Goal: Task Accomplishment & Management: Manage account settings

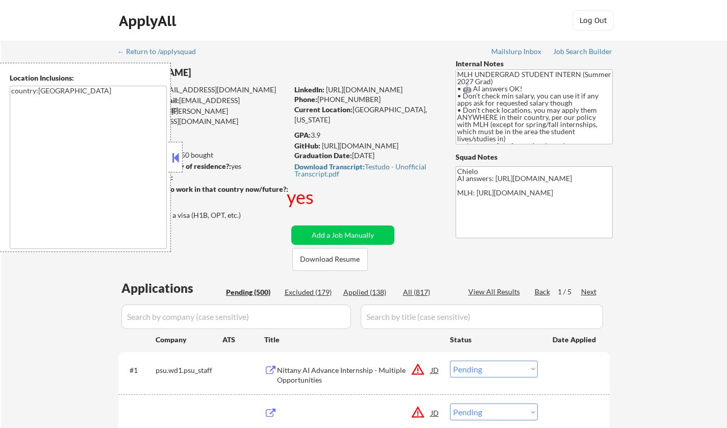
select select ""pending""
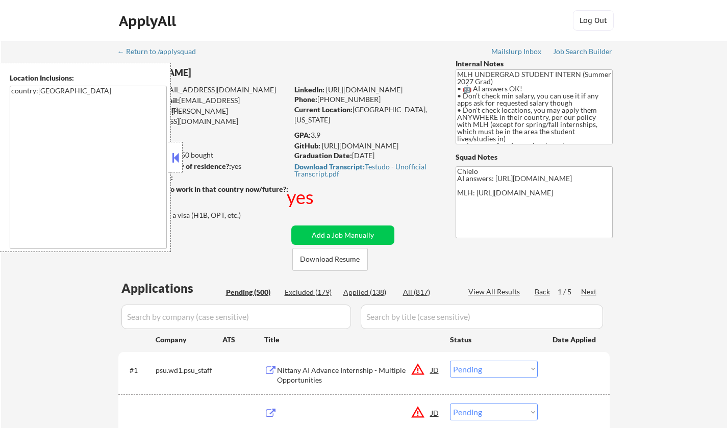
select select ""pending""
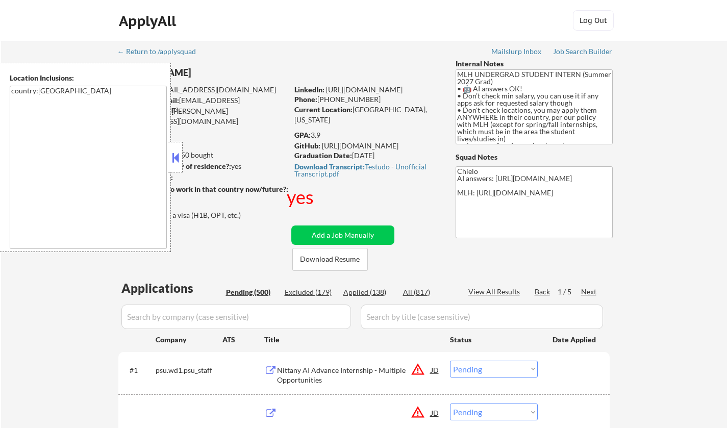
select select ""pending""
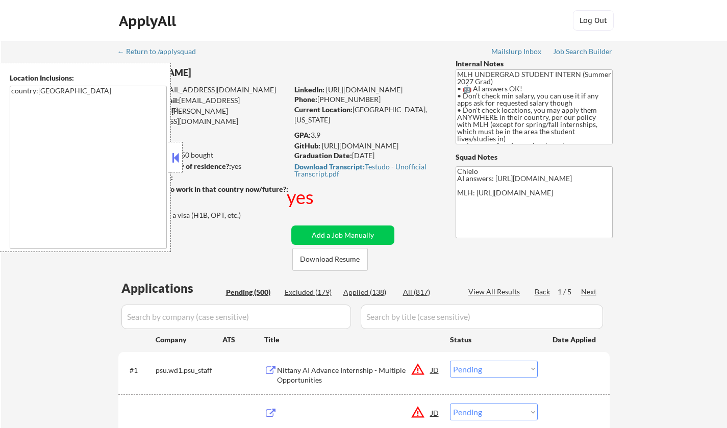
select select ""pending""
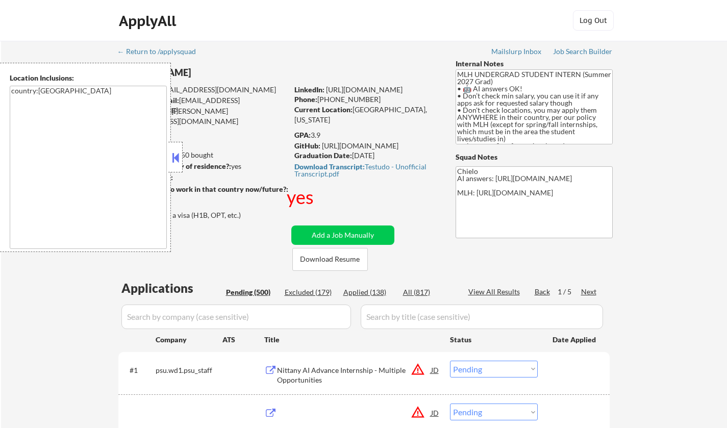
select select ""pending""
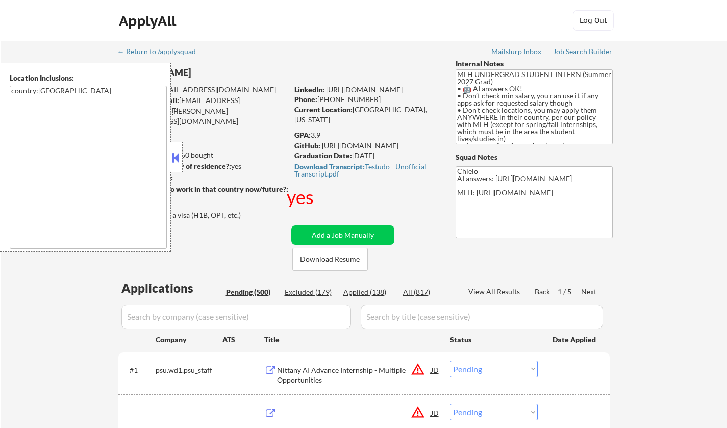
select select ""pending""
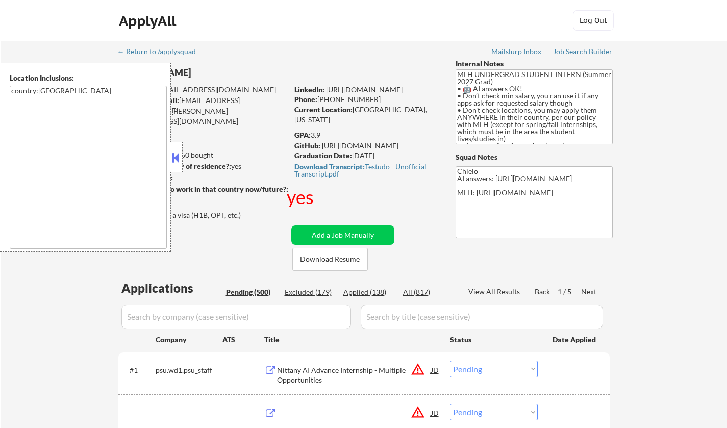
select select ""pending""
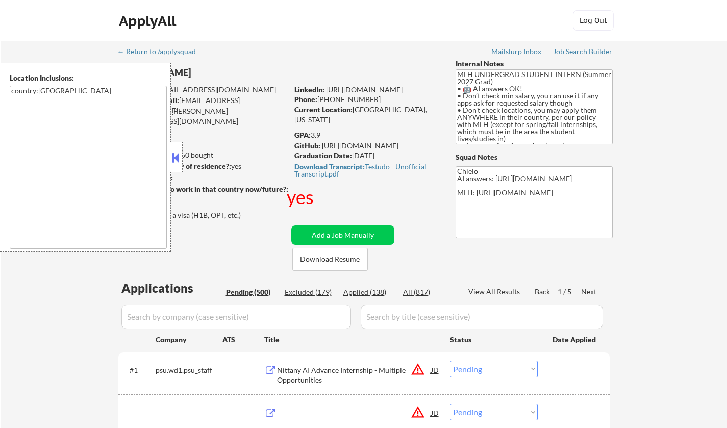
select select ""pending""
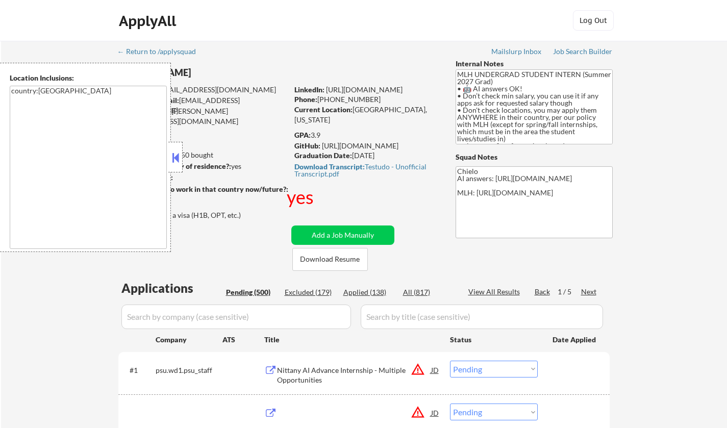
select select ""pending""
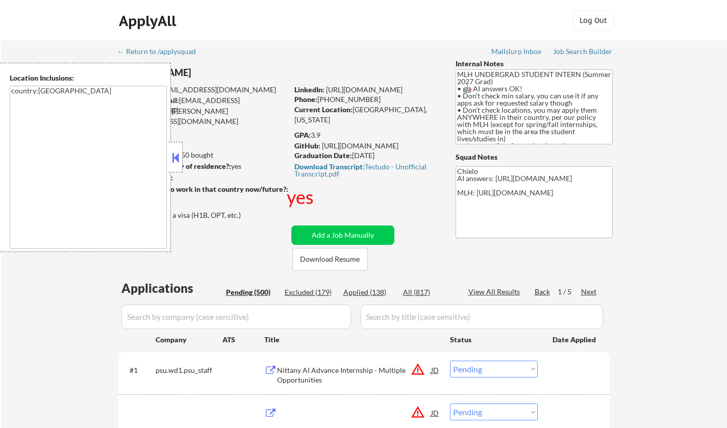
select select ""pending""
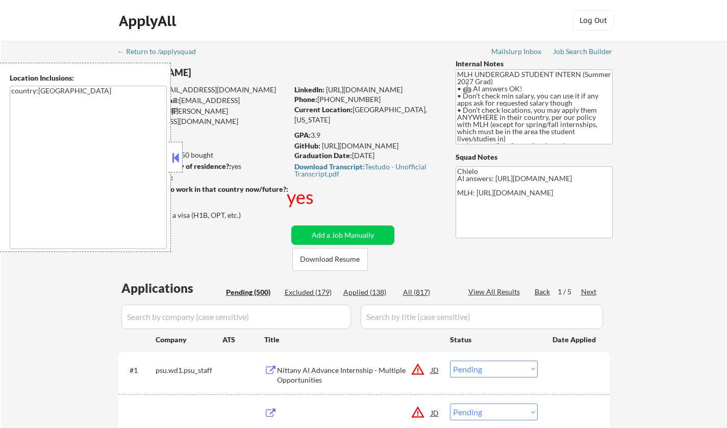
select select ""pending""
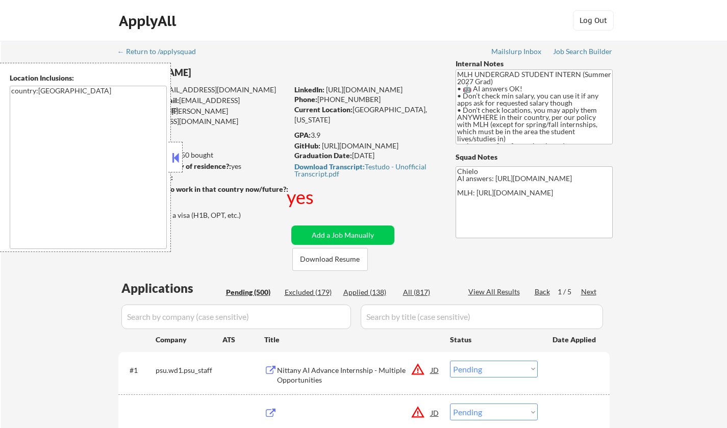
select select ""pending""
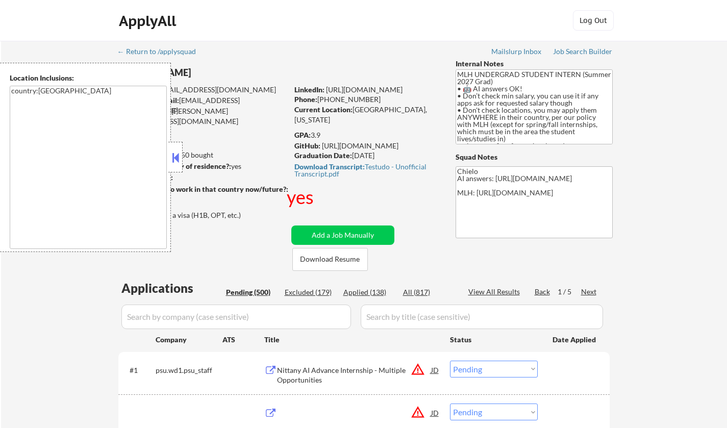
select select ""pending""
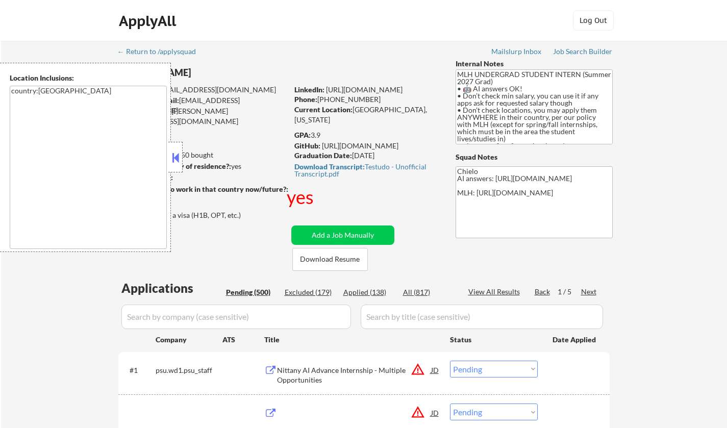
select select ""pending""
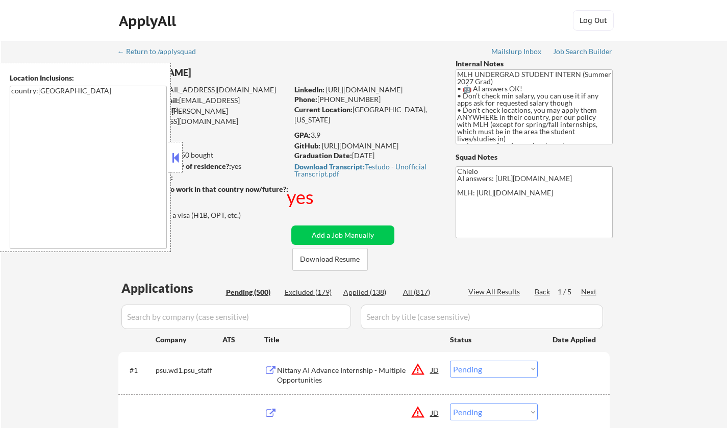
select select ""pending""
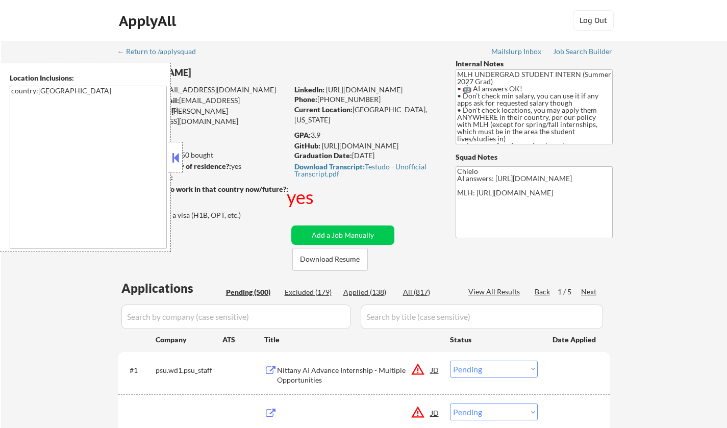
select select ""pending""
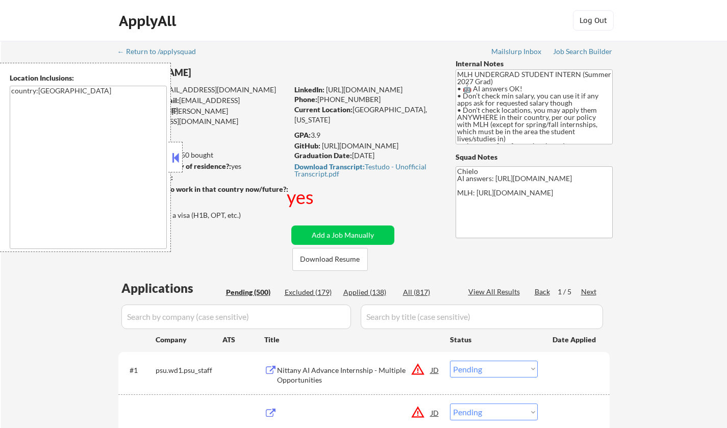
select select ""pending""
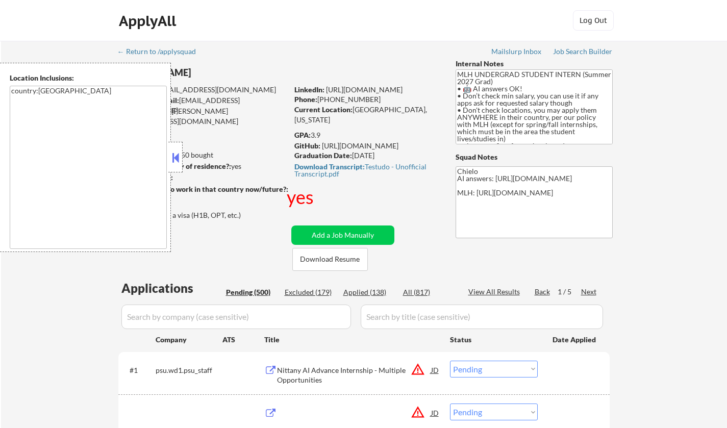
select select ""pending""
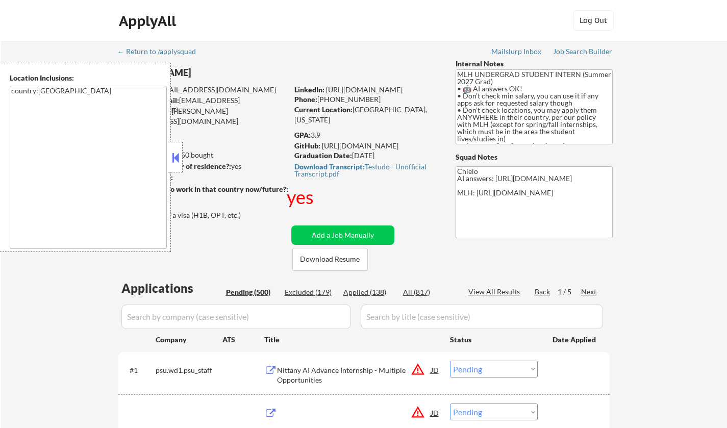
select select ""pending""
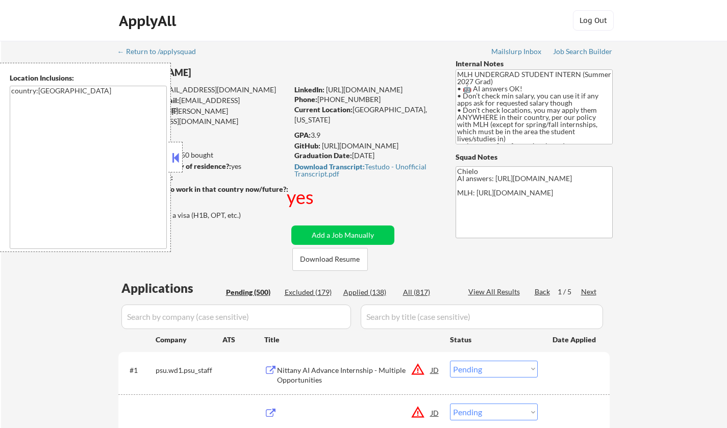
select select ""pending""
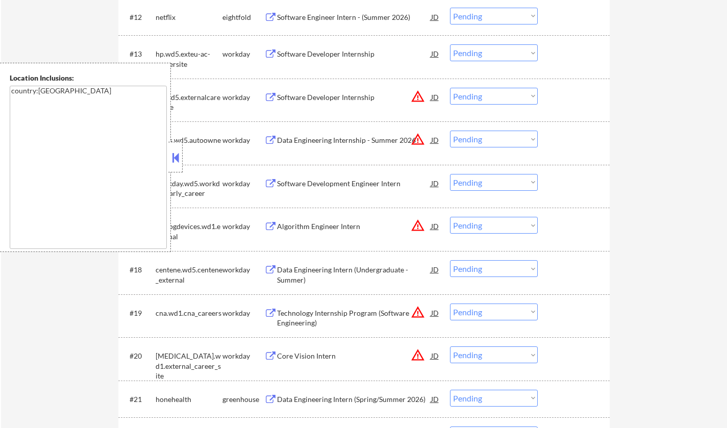
scroll to position [816, 0]
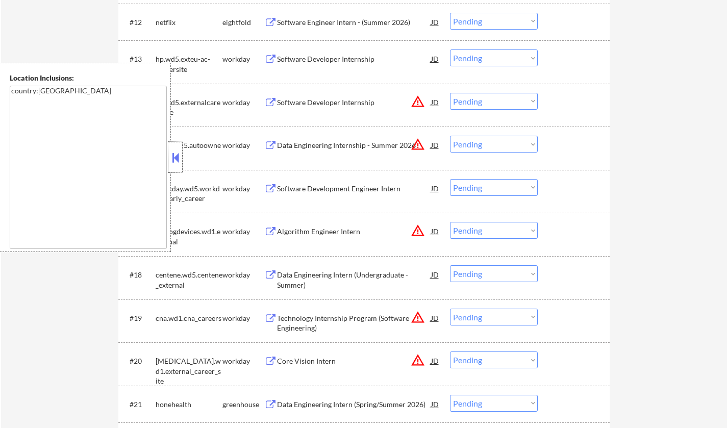
click at [182, 154] on div at bounding box center [175, 157] width 14 height 31
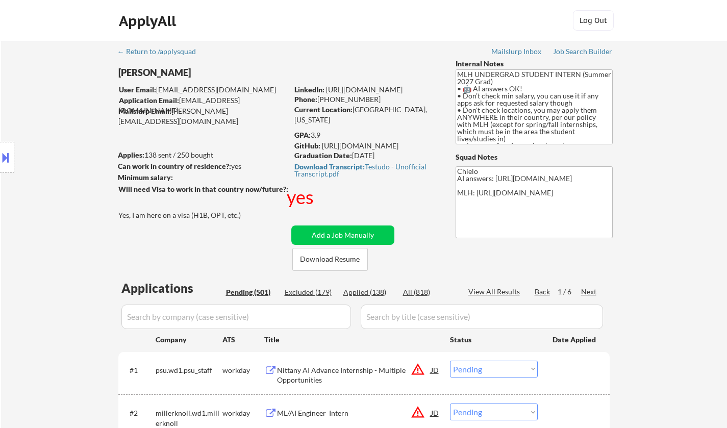
scroll to position [153, 0]
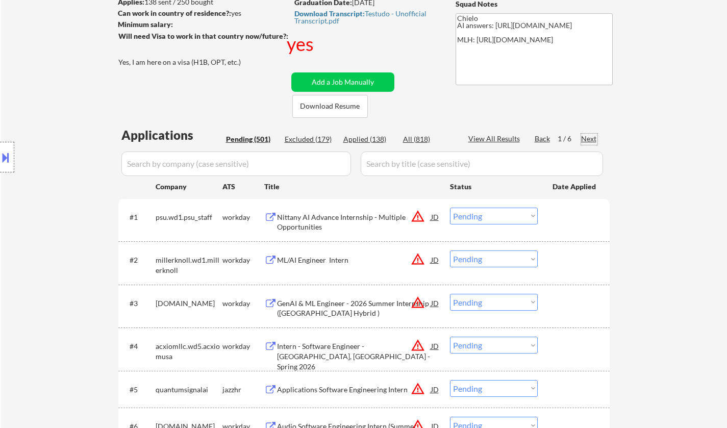
click at [589, 136] on div "Next" at bounding box center [589, 139] width 16 height 10
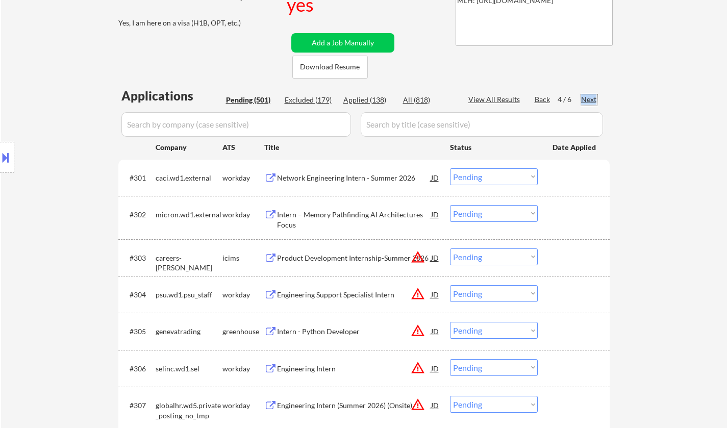
scroll to position [255, 0]
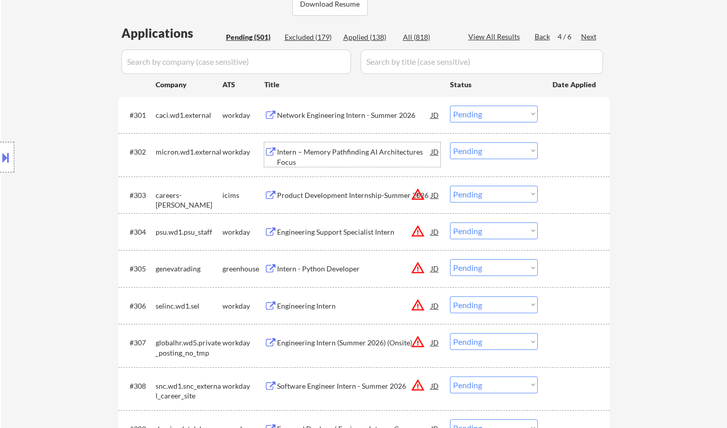
click at [333, 148] on div "Intern – Memory Pathfinding AI Architectures Focus" at bounding box center [354, 157] width 154 height 20
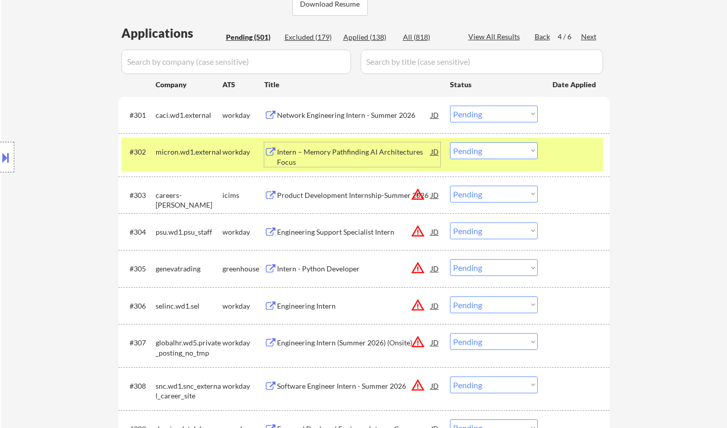
drag, startPoint x: 513, startPoint y: 153, endPoint x: 512, endPoint y: 158, distance: 5.2
click at [513, 153] on select "Choose an option... Pending Applied Excluded (Questions) Excluded (Expired) Exc…" at bounding box center [494, 150] width 88 height 17
click at [450, 142] on select "Choose an option... Pending Applied Excluded (Questions) Excluded (Expired) Exc…" at bounding box center [494, 150] width 88 height 17
select select ""pending""
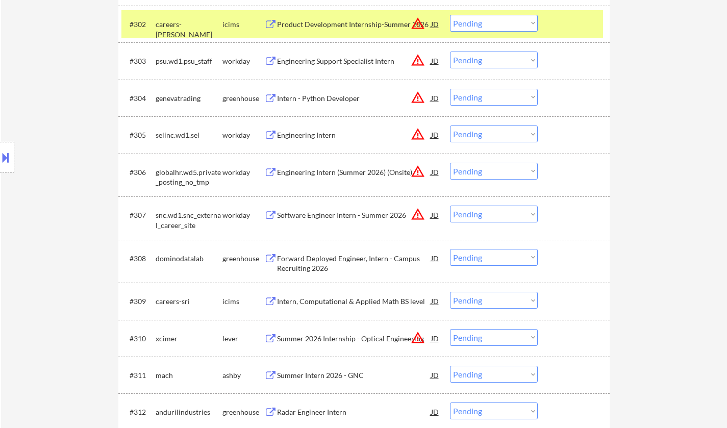
scroll to position [464, 0]
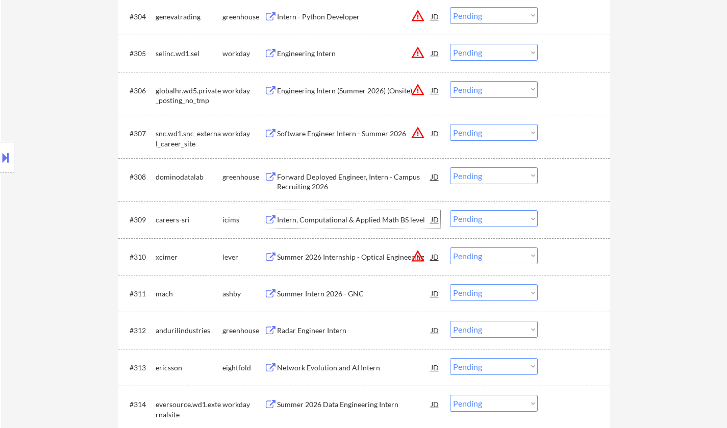
click at [337, 219] on div "Intern, Computational & Applied Math BS level" at bounding box center [354, 220] width 154 height 10
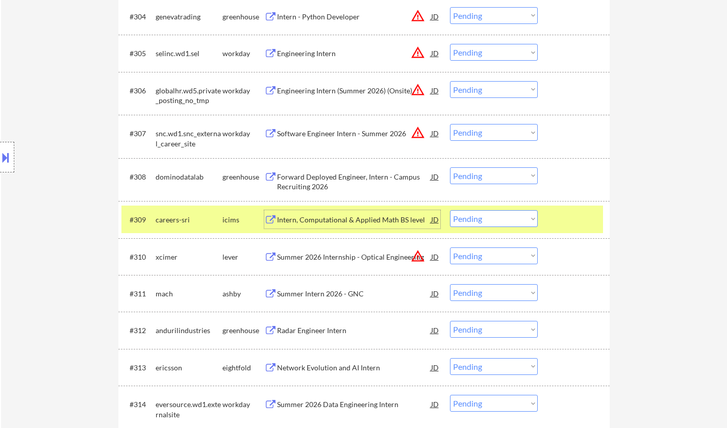
click at [507, 225] on select "Choose an option... Pending Applied Excluded (Questions) Excluded (Expired) Exc…" at bounding box center [494, 218] width 88 height 17
click at [450, 210] on select "Choose an option... Pending Applied Excluded (Questions) Excluded (Expired) Exc…" at bounding box center [494, 218] width 88 height 17
select select ""pending""
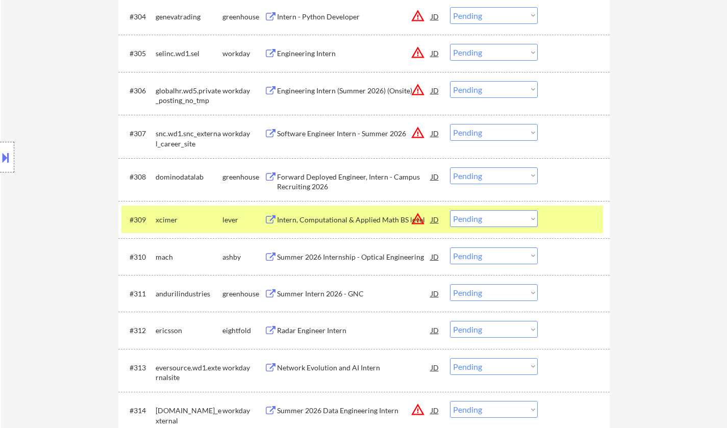
scroll to position [1395, 0]
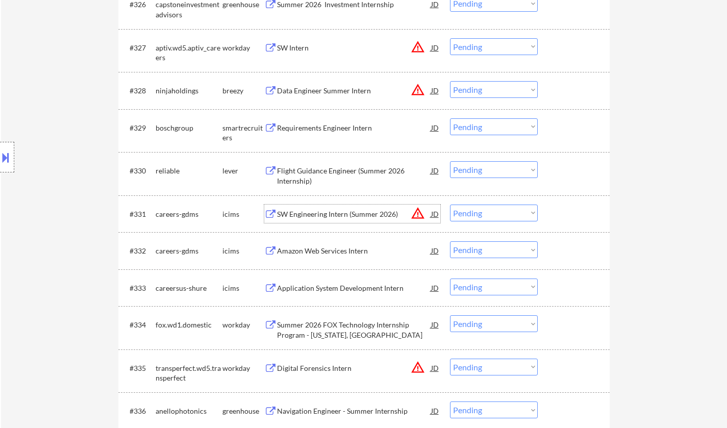
click at [322, 215] on div "SW Engineering Intern (Summer 2026)" at bounding box center [354, 214] width 154 height 10
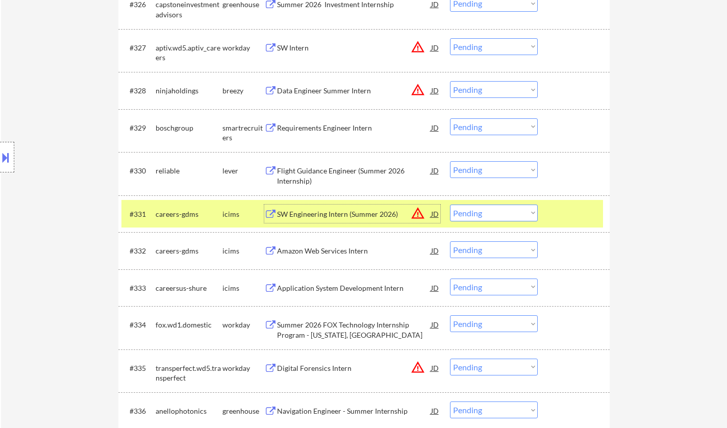
drag, startPoint x: 510, startPoint y: 210, endPoint x: 510, endPoint y: 219, distance: 8.7
click at [510, 210] on select "Choose an option... Pending Applied Excluded (Questions) Excluded (Expired) Exc…" at bounding box center [494, 213] width 88 height 17
click at [450, 205] on select "Choose an option... Pending Applied Excluded (Questions) Excluded (Expired) Exc…" at bounding box center [494, 213] width 88 height 17
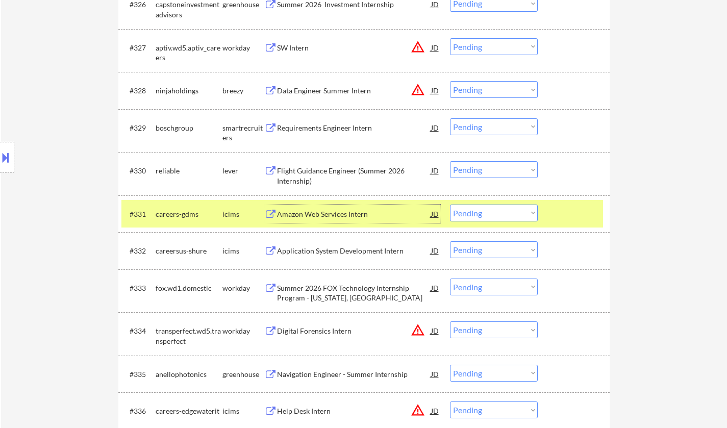
click at [333, 213] on div "Amazon Web Services Intern" at bounding box center [354, 214] width 154 height 10
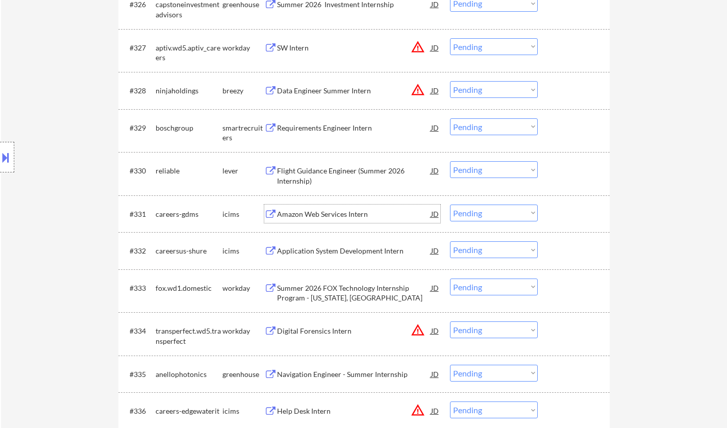
click at [480, 208] on select "Choose an option... Pending Applied Excluded (Questions) Excluded (Expired) Exc…" at bounding box center [494, 213] width 88 height 17
click at [450, 205] on select "Choose an option... Pending Applied Excluded (Questions) Excluded (Expired) Exc…" at bounding box center [494, 213] width 88 height 17
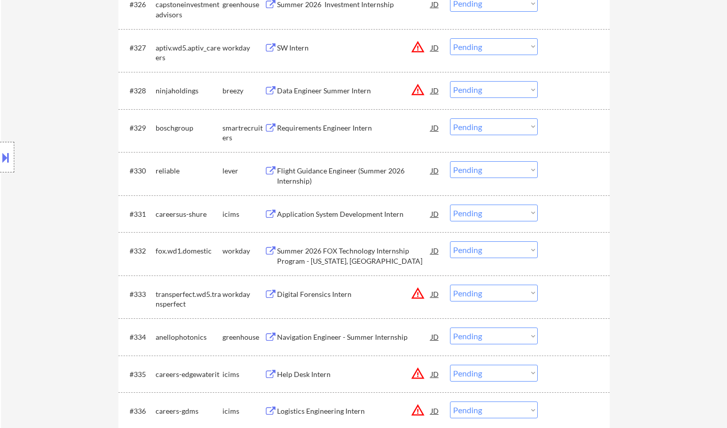
click at [332, 216] on div "Application System Development Intern" at bounding box center [354, 214] width 154 height 10
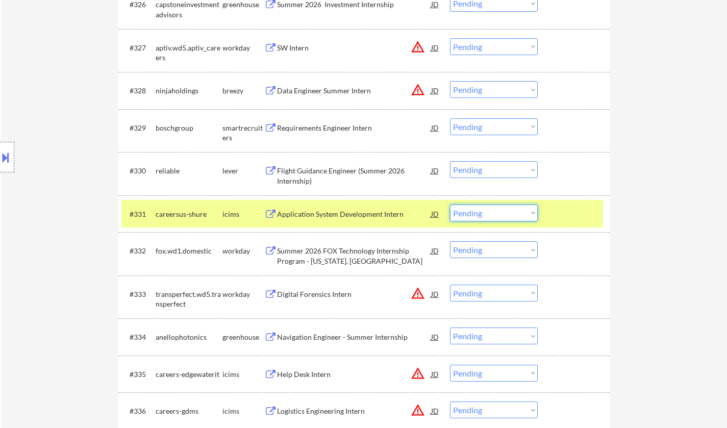
click at [503, 211] on select "Choose an option... Pending Applied Excluded (Questions) Excluded (Expired) Exc…" at bounding box center [494, 213] width 88 height 17
click at [476, 211] on select "Choose an option... Pending Applied Excluded (Questions) Excluded (Expired) Exc…" at bounding box center [494, 213] width 88 height 17
click at [450, 205] on select "Choose an option... Pending Applied Excluded (Questions) Excluded (Expired) Exc…" at bounding box center [494, 213] width 88 height 17
select select ""pending""
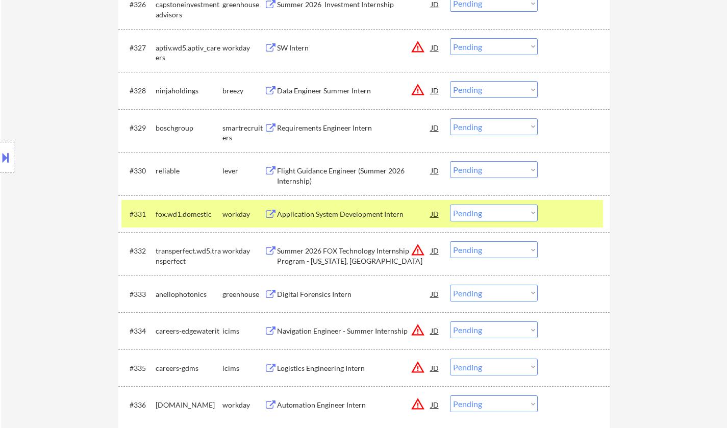
scroll to position [1497, 0]
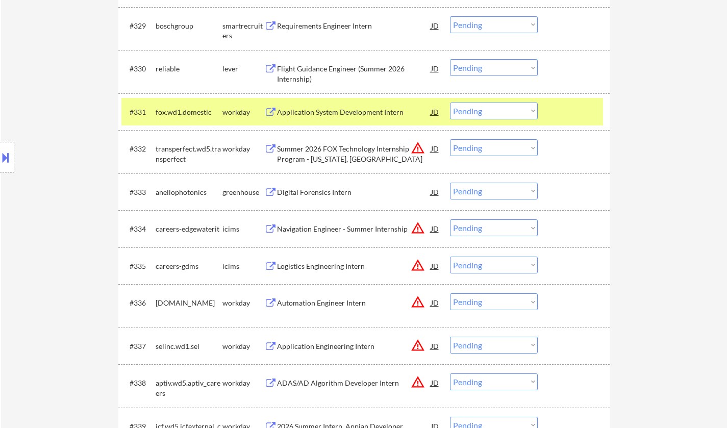
click at [315, 232] on div "Navigation Engineer - Summer Internship" at bounding box center [354, 229] width 154 height 10
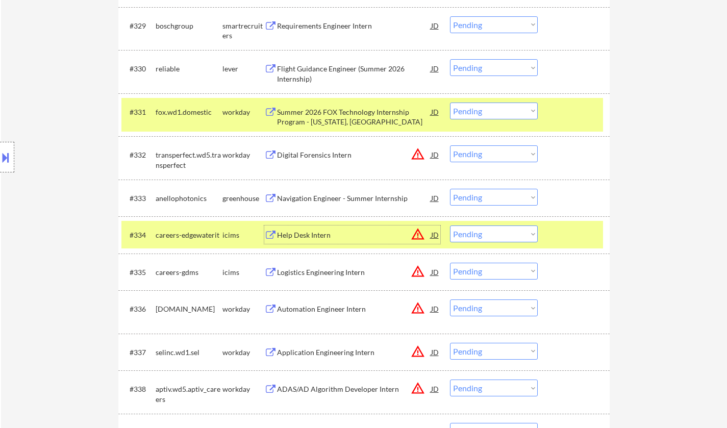
click at [493, 239] on select "Choose an option... Pending Applied Excluded (Questions) Excluded (Expired) Exc…" at bounding box center [494, 233] width 88 height 17
click at [450, 225] on select "Choose an option... Pending Applied Excluded (Questions) Excluded (Expired) Exc…" at bounding box center [494, 233] width 88 height 17
select select ""pending""
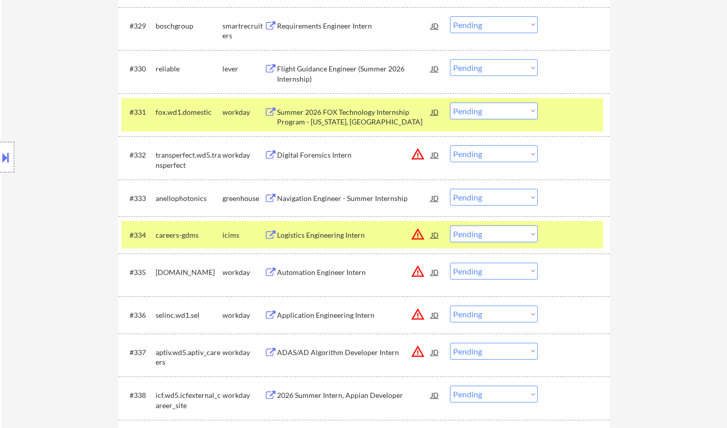
scroll to position [2418, 0]
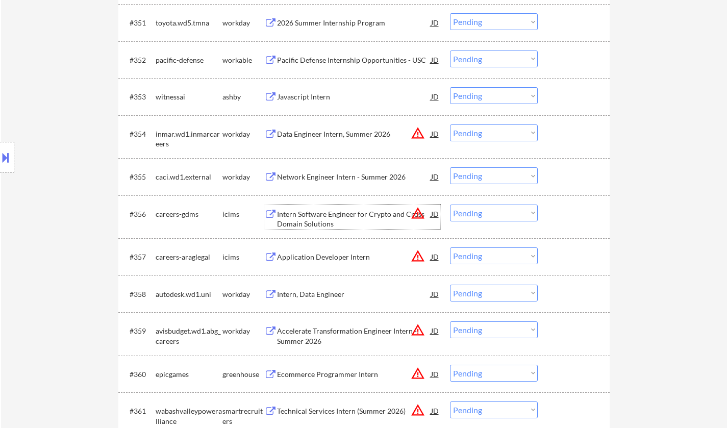
click at [325, 216] on div "Intern Software Engineer for Crypto and Cross Domain Solutions" at bounding box center [354, 219] width 154 height 20
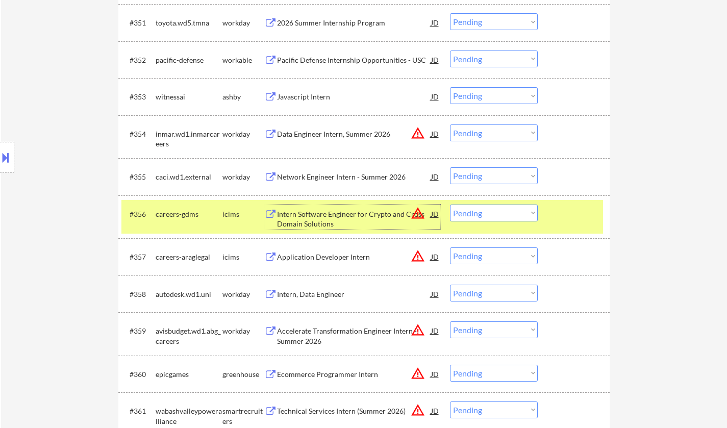
click at [500, 206] on select "Choose an option... Pending Applied Excluded (Questions) Excluded (Expired) Exc…" at bounding box center [494, 213] width 88 height 17
click at [450, 205] on select "Choose an option... Pending Applied Excluded (Questions) Excluded (Expired) Exc…" at bounding box center [494, 213] width 88 height 17
click at [323, 257] on div "Application Developer Intern" at bounding box center [354, 257] width 154 height 10
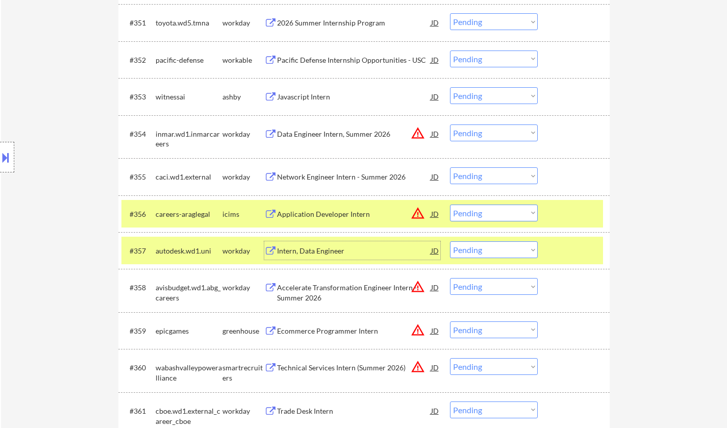
click at [508, 210] on select "Choose an option... Pending Applied Excluded (Questions) Excluded (Expired) Exc…" at bounding box center [494, 213] width 88 height 17
click at [450, 205] on select "Choose an option... Pending Applied Excluded (Questions) Excluded (Expired) Exc…" at bounding box center [494, 213] width 88 height 17
select select ""pending""
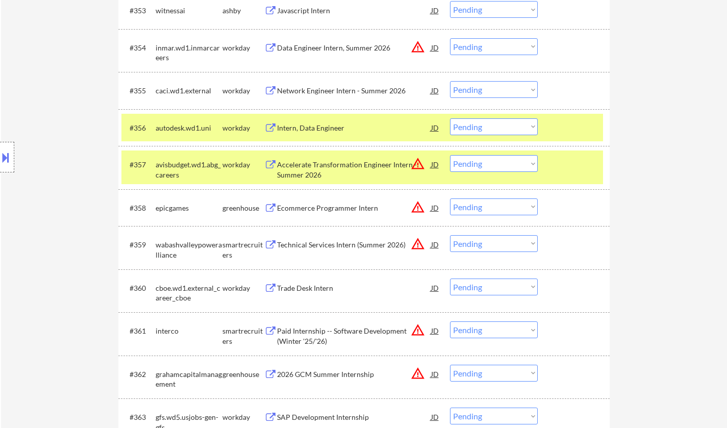
scroll to position [2520, 0]
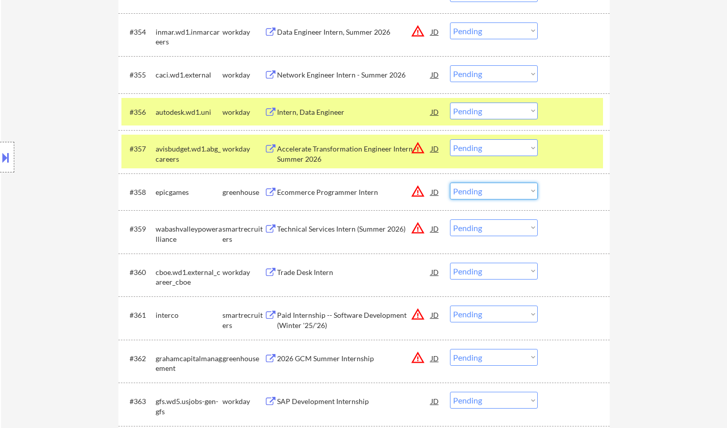
click at [484, 193] on select "Choose an option... Pending Applied Excluded (Questions) Excluded (Expired) Exc…" at bounding box center [494, 191] width 88 height 17
click at [450, 183] on select "Choose an option... Pending Applied Excluded (Questions) Excluded (Expired) Exc…" at bounding box center [494, 191] width 88 height 17
click at [323, 230] on div "Technical Services Intern (Summer 2026)" at bounding box center [354, 229] width 154 height 10
select select ""pending""
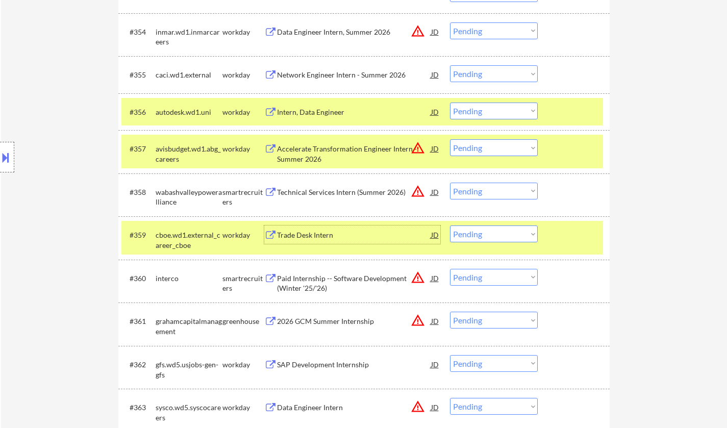
click at [502, 238] on select "Choose an option... Pending Applied Excluded (Questions) Excluded (Expired) Exc…" at bounding box center [494, 233] width 88 height 17
click at [450, 225] on select "Choose an option... Pending Applied Excluded (Questions) Excluded (Expired) Exc…" at bounding box center [494, 233] width 88 height 17
click at [350, 186] on div "Technical Services Intern (Summer 2026)" at bounding box center [354, 192] width 154 height 18
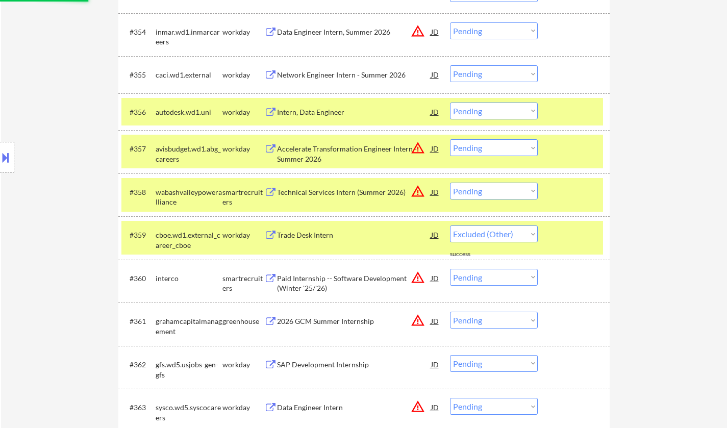
select select ""pending""
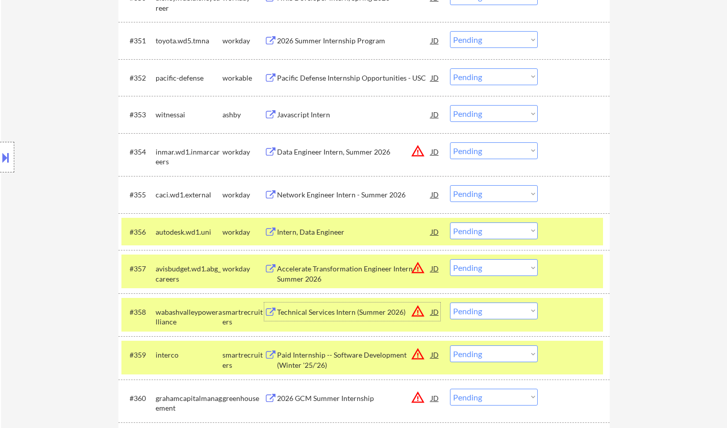
scroll to position [2438, 0]
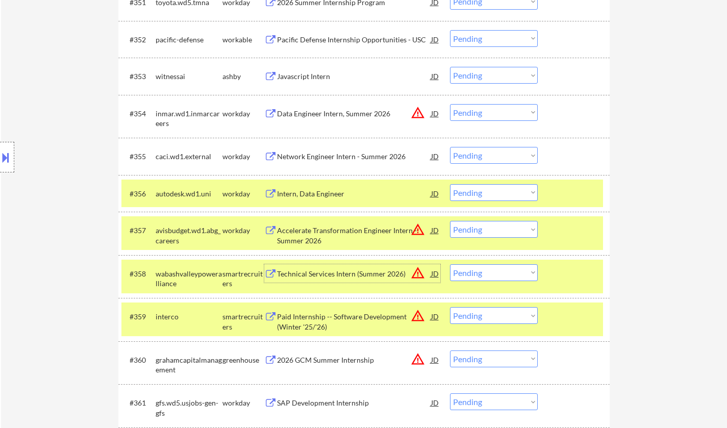
click at [303, 274] on div "Technical Services Intern (Summer 2026)" at bounding box center [354, 274] width 154 height 10
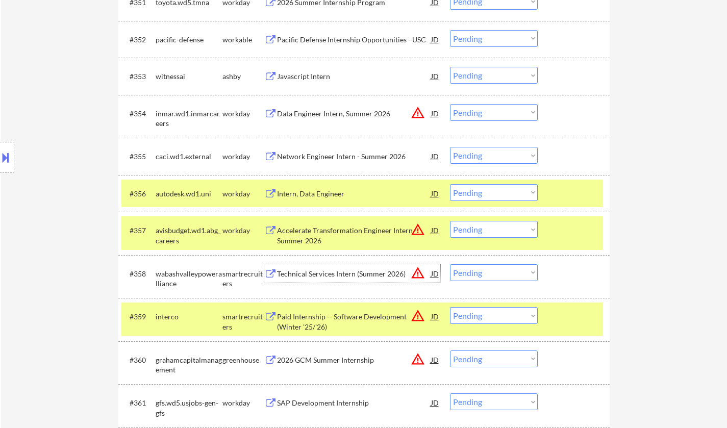
drag, startPoint x: 496, startPoint y: 268, endPoint x: 495, endPoint y: 275, distance: 6.7
click at [496, 268] on select "Choose an option... Pending Applied Excluded (Questions) Excluded (Expired) Exc…" at bounding box center [494, 272] width 88 height 17
click at [450, 264] on select "Choose an option... Pending Applied Excluded (Questions) Excluded (Expired) Exc…" at bounding box center [494, 272] width 88 height 17
select select ""pending""
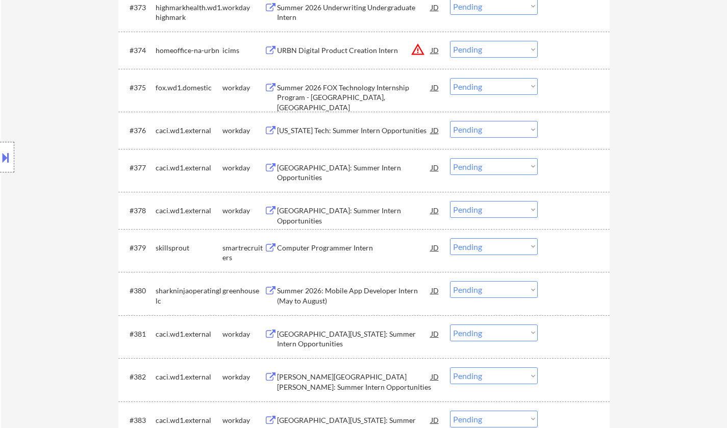
scroll to position [3391, 0]
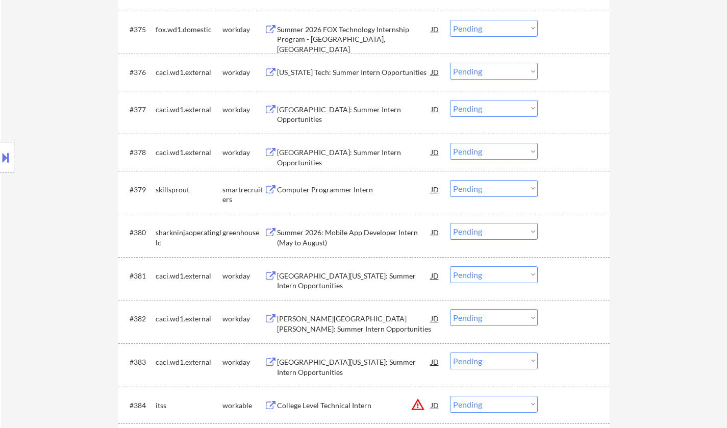
click at [315, 182] on div "Computer Programmer Intern" at bounding box center [354, 189] width 154 height 18
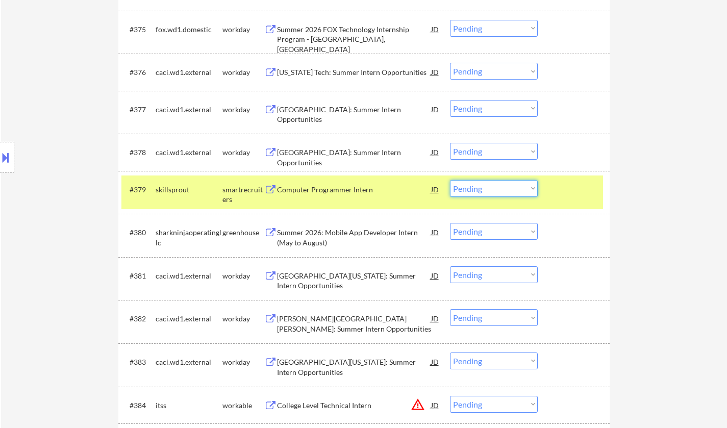
click at [457, 191] on select "Choose an option... Pending Applied Excluded (Questions) Excluded (Expired) Exc…" at bounding box center [494, 188] width 88 height 17
click at [450, 180] on select "Choose an option... Pending Applied Excluded (Questions) Excluded (Expired) Exc…" at bounding box center [494, 188] width 88 height 17
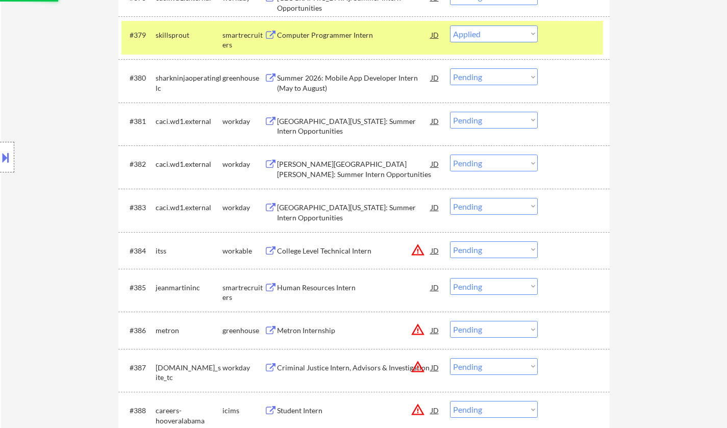
scroll to position [3646, 0]
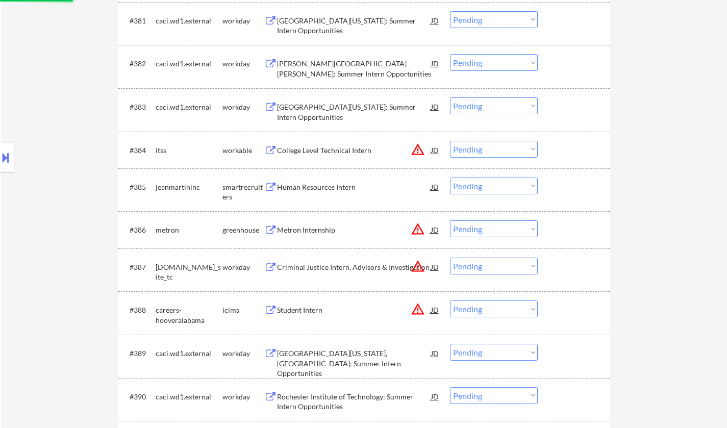
select select ""pending""
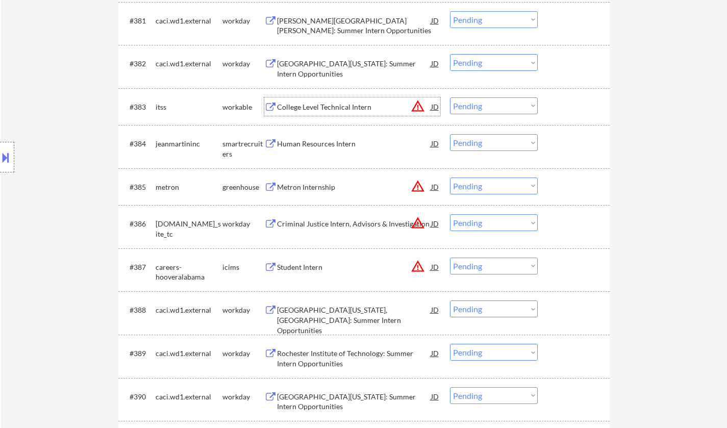
click at [311, 107] on div "College Level Technical Intern" at bounding box center [354, 107] width 154 height 10
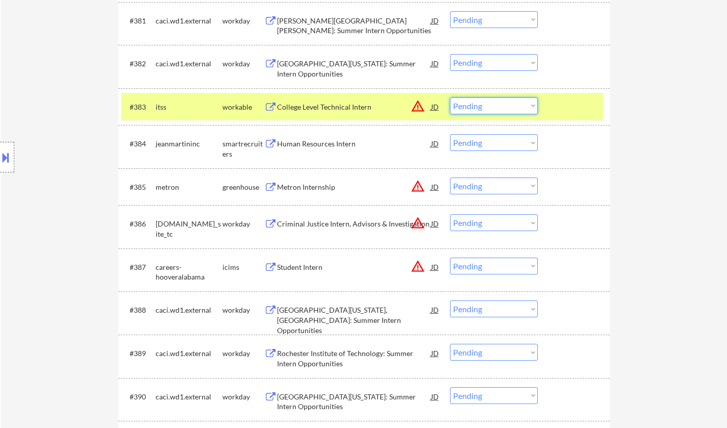
click at [503, 101] on select "Choose an option... Pending Applied Excluded (Questions) Excluded (Expired) Exc…" at bounding box center [494, 105] width 88 height 17
click at [450, 97] on select "Choose an option... Pending Applied Excluded (Questions) Excluded (Expired) Exc…" at bounding box center [494, 105] width 88 height 17
select select ""pending""
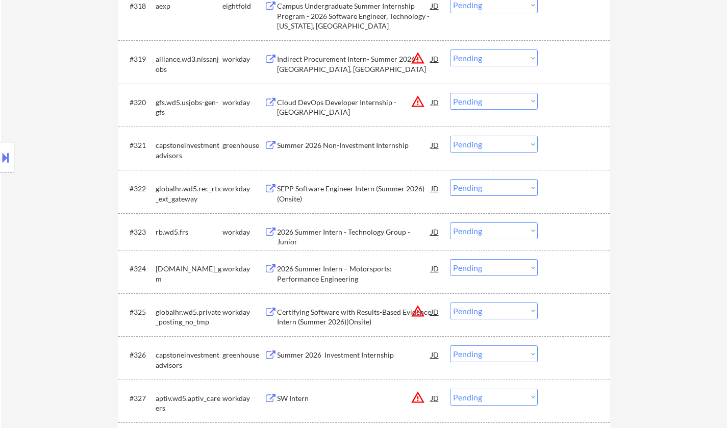
scroll to position [341, 0]
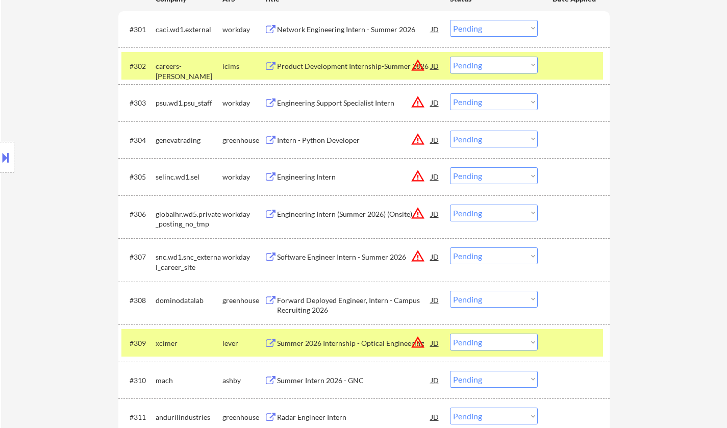
click at [495, 207] on select "Choose an option... Pending Applied Excluded (Questions) Excluded (Expired) Exc…" at bounding box center [494, 213] width 88 height 17
click at [450, 205] on select "Choose an option... Pending Applied Excluded (Questions) Excluded (Expired) Exc…" at bounding box center [494, 213] width 88 height 17
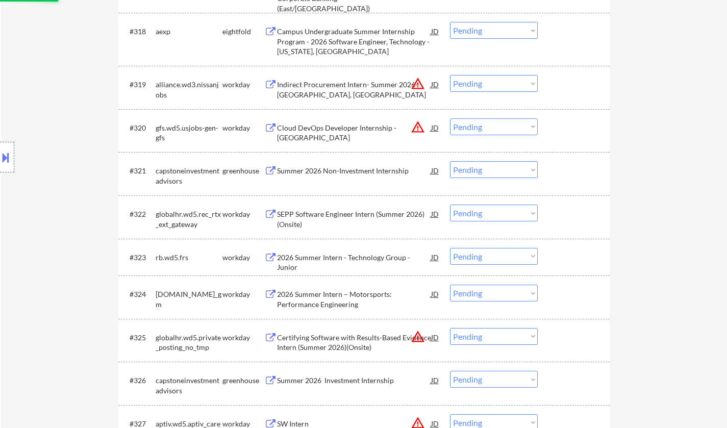
select select ""pending""
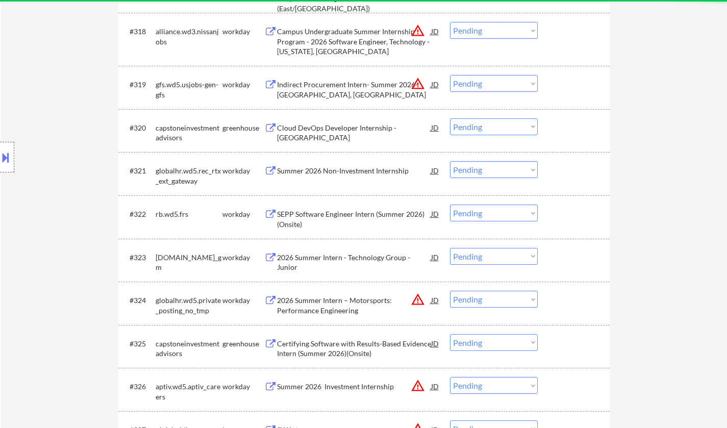
click at [487, 170] on select "Choose an option... Pending Applied Excluded (Questions) Excluded (Expired) Exc…" at bounding box center [494, 169] width 88 height 17
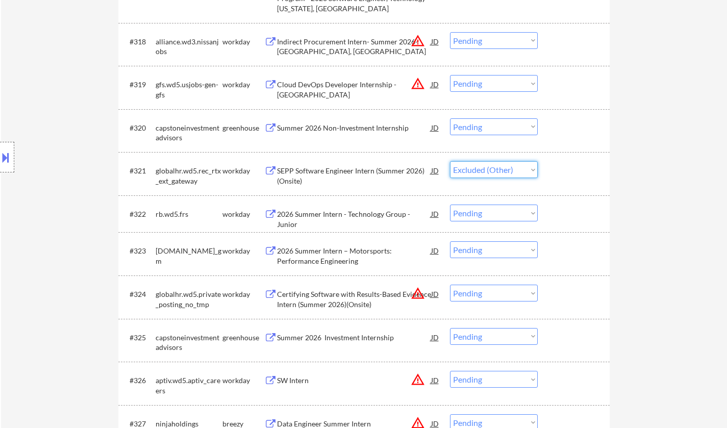
click at [450, 161] on select "Choose an option... Pending Applied Excluded (Questions) Excluded (Expired) Exc…" at bounding box center [494, 169] width 88 height 17
select select ""pending""
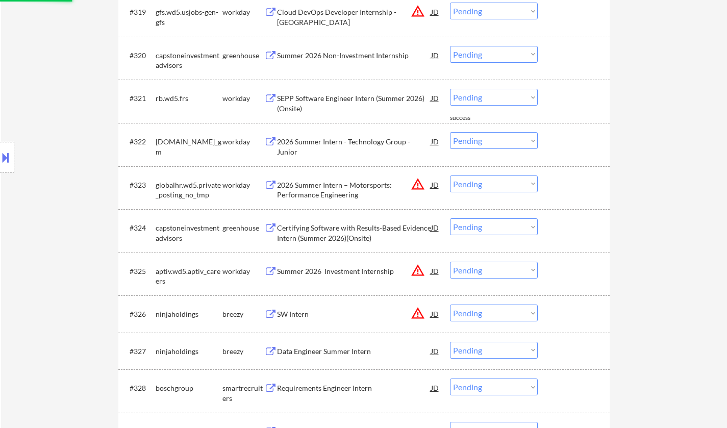
scroll to position [1173, 0]
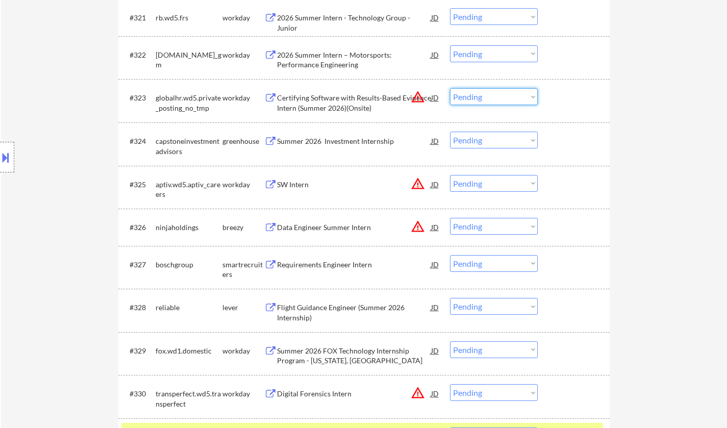
click at [486, 100] on select "Choose an option... Pending Applied Excluded (Questions) Excluded (Expired) Exc…" at bounding box center [494, 96] width 88 height 17
click at [450, 88] on select "Choose an option... Pending Applied Excluded (Questions) Excluded (Expired) Exc…" at bounding box center [494, 96] width 88 height 17
select select ""pending""
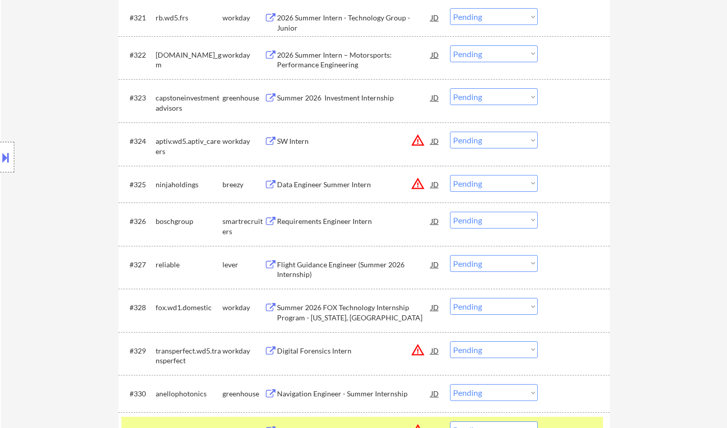
click at [314, 181] on div "Data Engineer Summer Intern" at bounding box center [354, 185] width 154 height 10
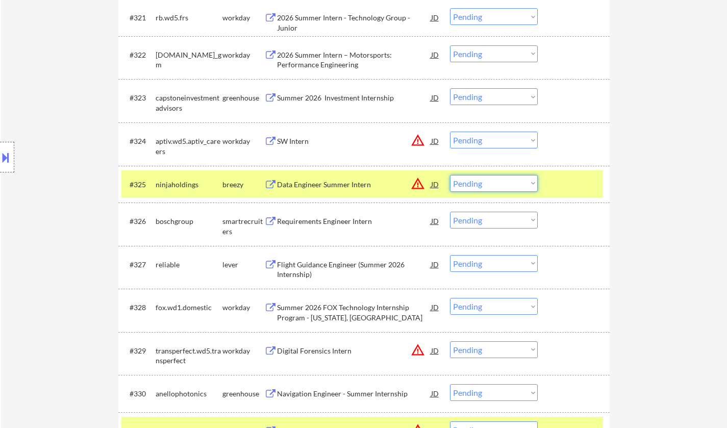
drag, startPoint x: 495, startPoint y: 181, endPoint x: 497, endPoint y: 189, distance: 8.4
click at [495, 181] on select "Choose an option... Pending Applied Excluded (Questions) Excluded (Expired) Exc…" at bounding box center [494, 183] width 88 height 17
click at [450, 175] on select "Choose an option... Pending Applied Excluded (Questions) Excluded (Expired) Exc…" at bounding box center [494, 183] width 88 height 17
select select ""pending""
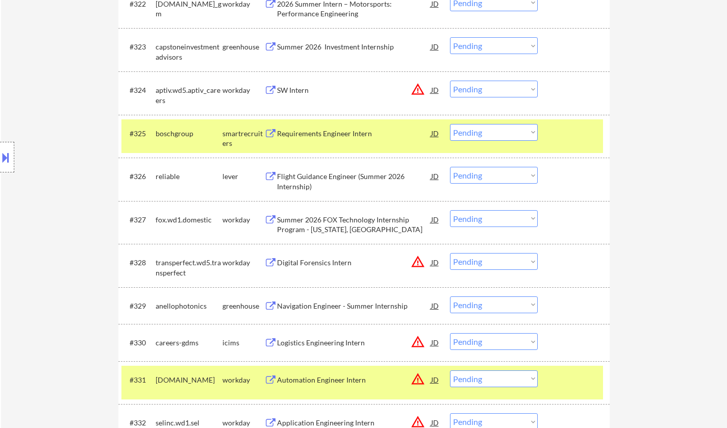
scroll to position [1275, 0]
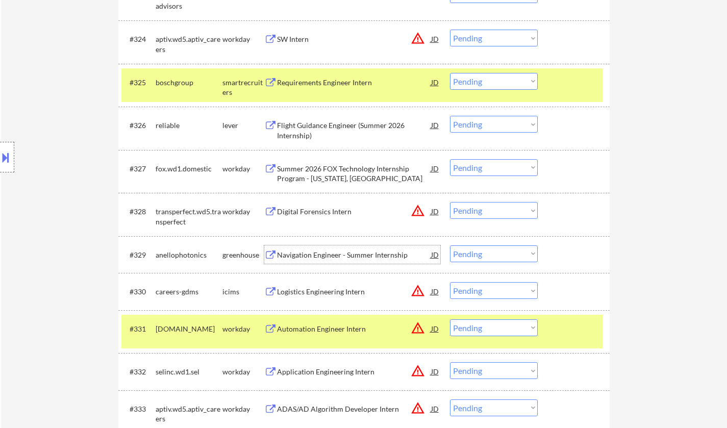
click at [310, 256] on div "Navigation Engineer - Summer Internship" at bounding box center [354, 255] width 154 height 10
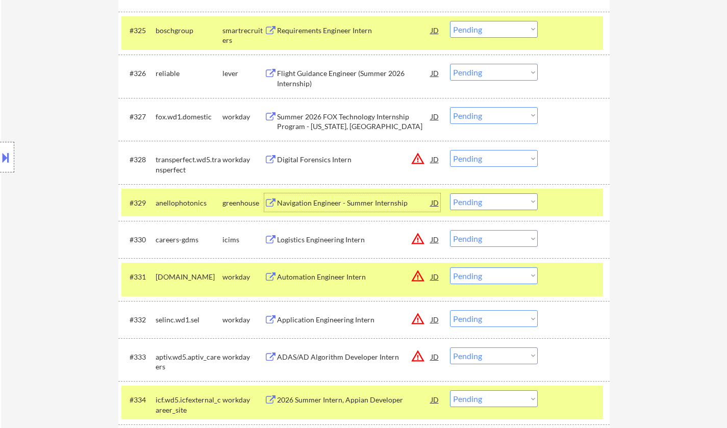
scroll to position [1377, 0]
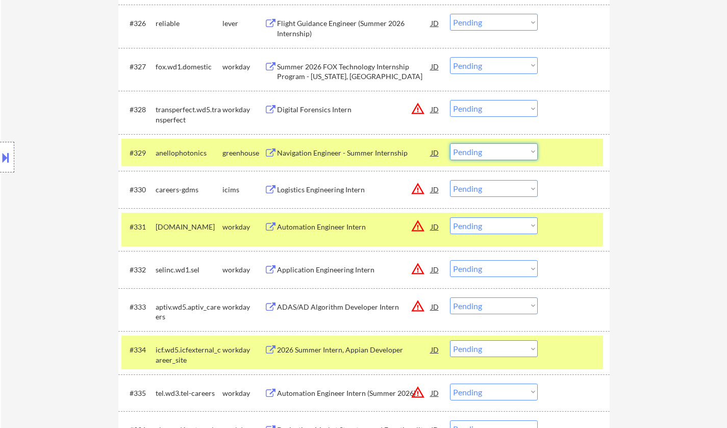
drag, startPoint x: 492, startPoint y: 151, endPoint x: 493, endPoint y: 157, distance: 5.3
click at [492, 151] on select "Choose an option... Pending Applied Excluded (Questions) Excluded (Expired) Exc…" at bounding box center [494, 151] width 88 height 17
click at [450, 143] on select "Choose an option... Pending Applied Excluded (Questions) Excluded (Expired) Exc…" at bounding box center [494, 151] width 88 height 17
select select ""pending""
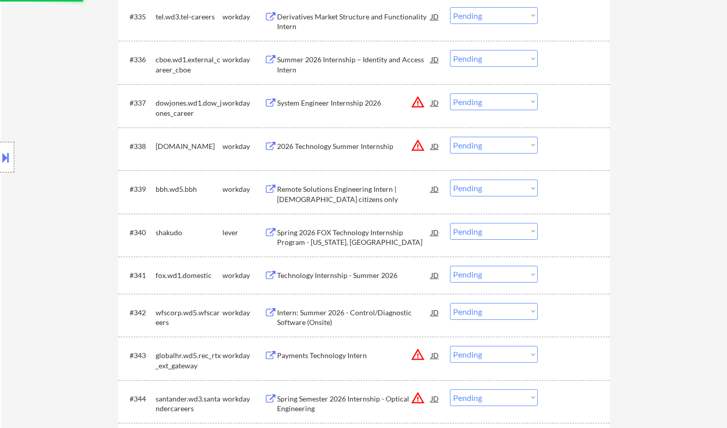
scroll to position [1887, 0]
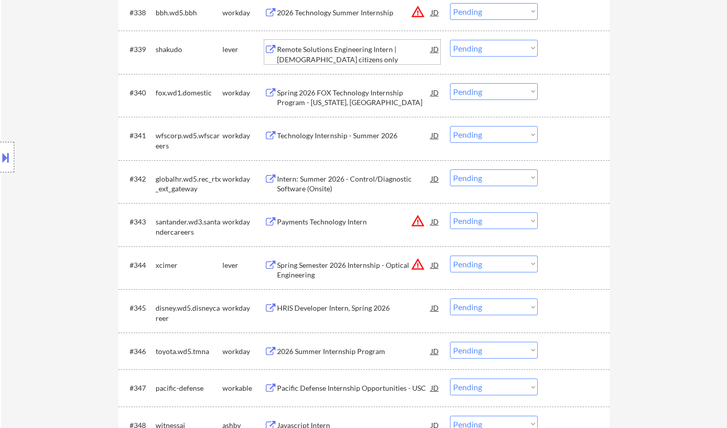
click at [337, 56] on div "Remote Solutions Engineering Intern | [DEMOGRAPHIC_DATA] citizens only" at bounding box center [354, 54] width 154 height 20
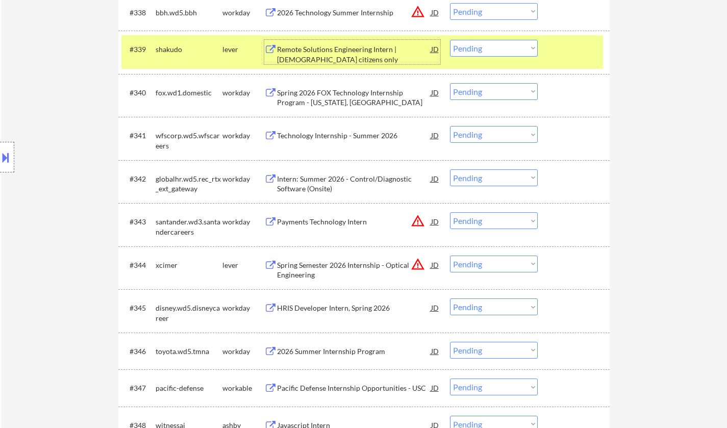
click at [465, 49] on select "Choose an option... Pending Applied Excluded (Questions) Excluded (Expired) Exc…" at bounding box center [494, 48] width 88 height 17
click at [450, 40] on select "Choose an option... Pending Applied Excluded (Questions) Excluded (Expired) Exc…" at bounding box center [494, 48] width 88 height 17
select select ""pending""
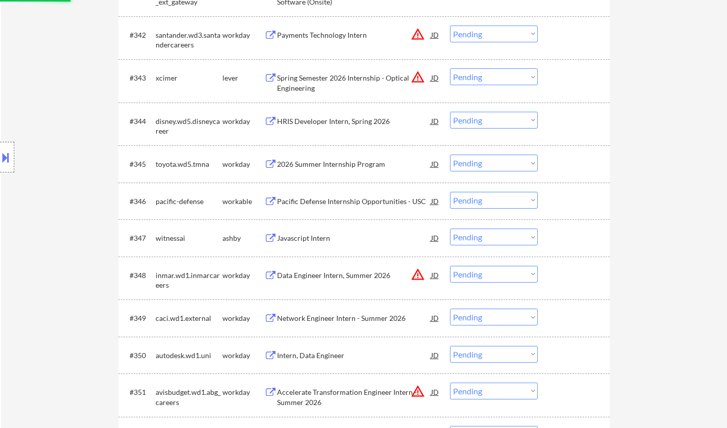
scroll to position [2040, 0]
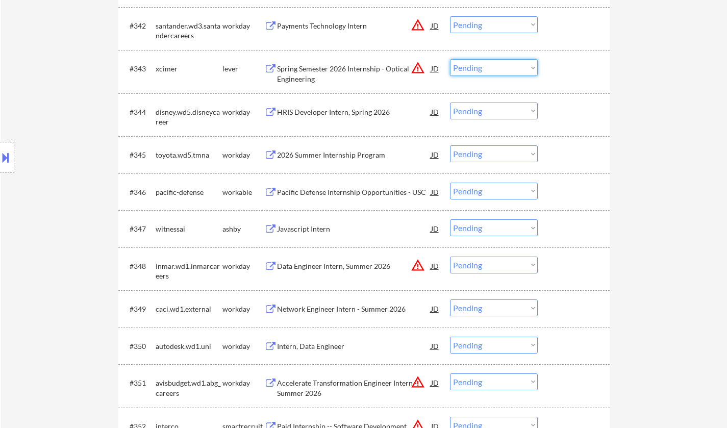
click at [500, 71] on select "Choose an option... Pending Applied Excluded (Questions) Excluded (Expired) Exc…" at bounding box center [494, 67] width 88 height 17
click at [450, 59] on select "Choose an option... Pending Applied Excluded (Questions) Excluded (Expired) Exc…" at bounding box center [494, 67] width 88 height 17
select select ""pending""
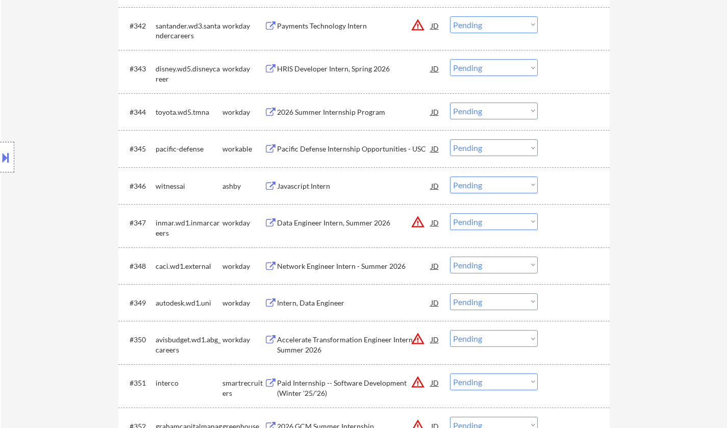
drag, startPoint x: 487, startPoint y: 147, endPoint x: 497, endPoint y: 155, distance: 12.7
click at [487, 147] on select "Choose an option... Pending Applied Excluded (Questions) Excluded (Expired) Exc…" at bounding box center [494, 147] width 88 height 17
click at [450, 139] on select "Choose an option... Pending Applied Excluded (Questions) Excluded (Expired) Exc…" at bounding box center [494, 147] width 88 height 17
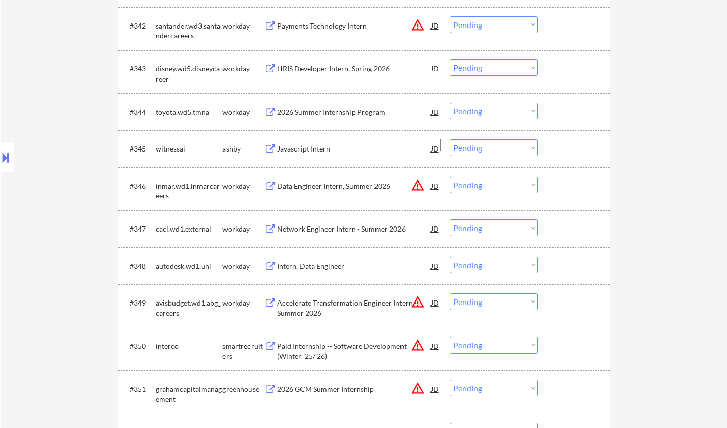
click at [329, 156] on div "Javascript Intern" at bounding box center [354, 148] width 154 height 18
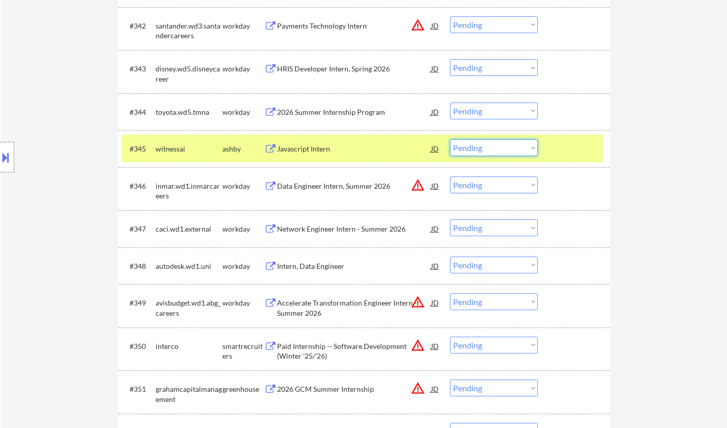
click at [495, 150] on select "Choose an option... Pending Applied Excluded (Questions) Excluded (Expired) Exc…" at bounding box center [494, 147] width 88 height 17
click at [450, 139] on select "Choose an option... Pending Applied Excluded (Questions) Excluded (Expired) Exc…" at bounding box center [494, 147] width 88 height 17
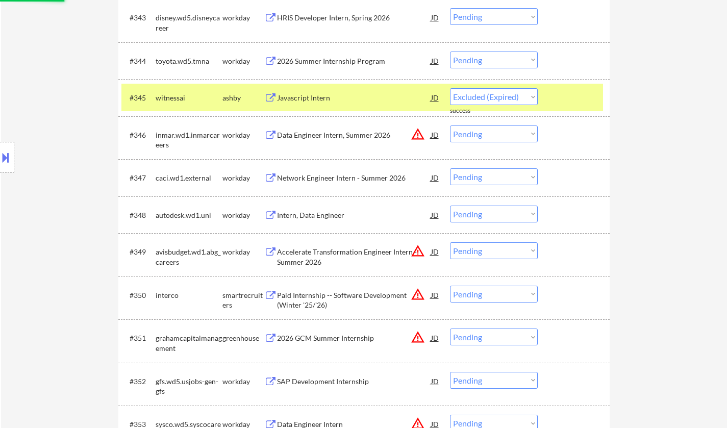
select select ""pending""
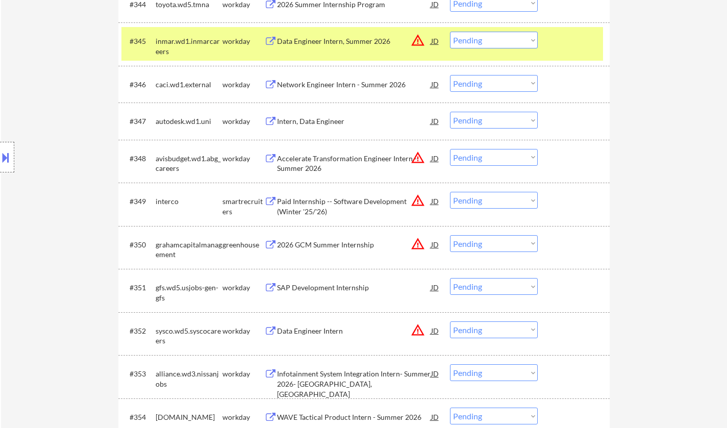
scroll to position [2193, 0]
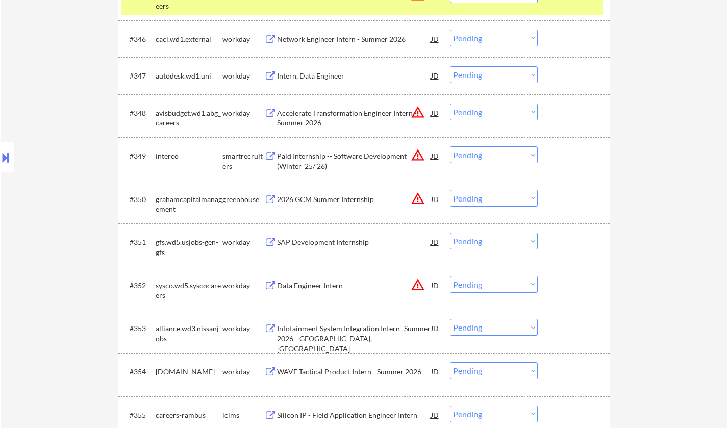
click at [332, 156] on div "Paid Internship -- Software Development (Winter '25/'26)" at bounding box center [354, 161] width 154 height 20
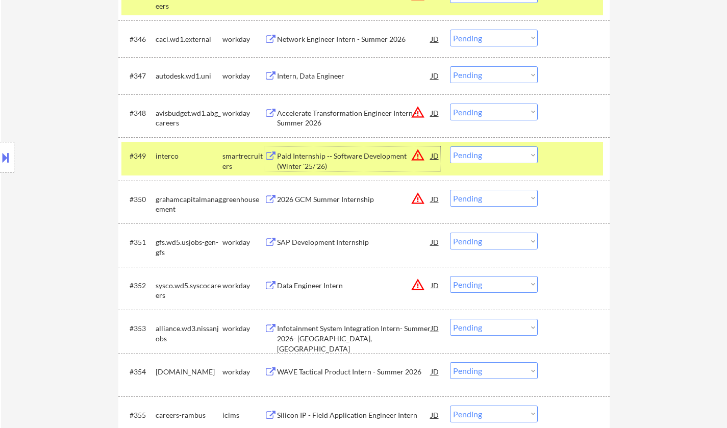
drag, startPoint x: 505, startPoint y: 150, endPoint x: 505, endPoint y: 158, distance: 7.7
click at [505, 150] on select "Choose an option... Pending Applied Excluded (Questions) Excluded (Expired) Exc…" at bounding box center [494, 154] width 88 height 17
click at [450, 146] on select "Choose an option... Pending Applied Excluded (Questions) Excluded (Expired) Exc…" at bounding box center [494, 154] width 88 height 17
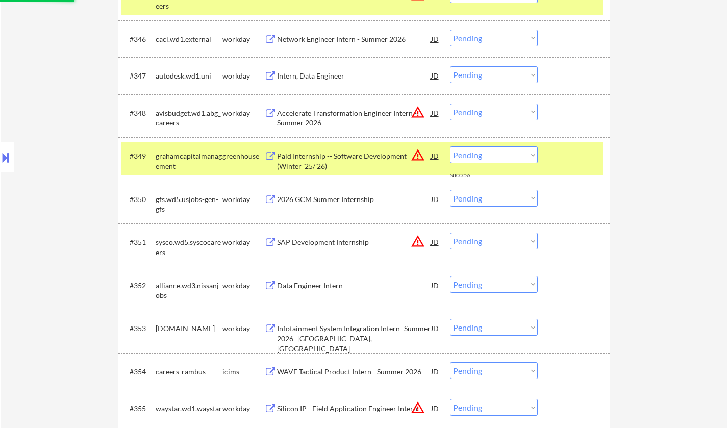
click at [331, 192] on div "2026 GCM Summer Internship" at bounding box center [354, 199] width 154 height 18
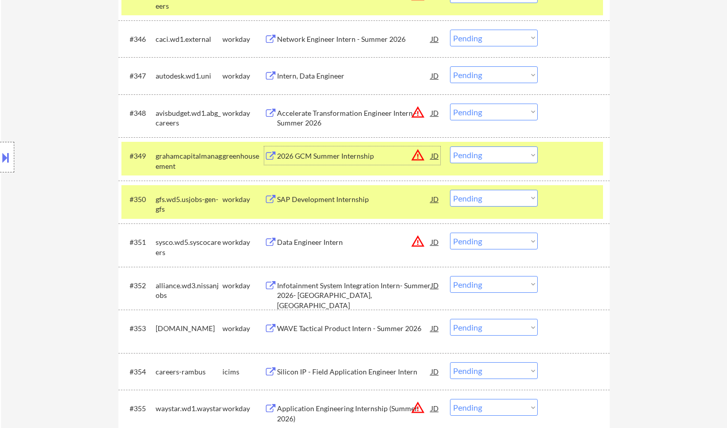
click at [342, 156] on div "2026 GCM Summer Internship" at bounding box center [354, 156] width 154 height 10
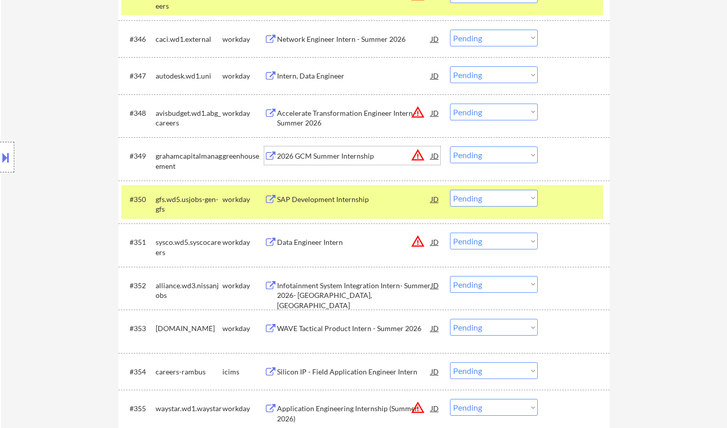
drag, startPoint x: 513, startPoint y: 152, endPoint x: 506, endPoint y: 161, distance: 11.6
click at [513, 152] on select "Choose an option... Pending Applied Excluded (Questions) Excluded (Expired) Exc…" at bounding box center [494, 154] width 88 height 17
click at [450, 146] on select "Choose an option... Pending Applied Excluded (Questions) Excluded (Expired) Exc…" at bounding box center [494, 154] width 88 height 17
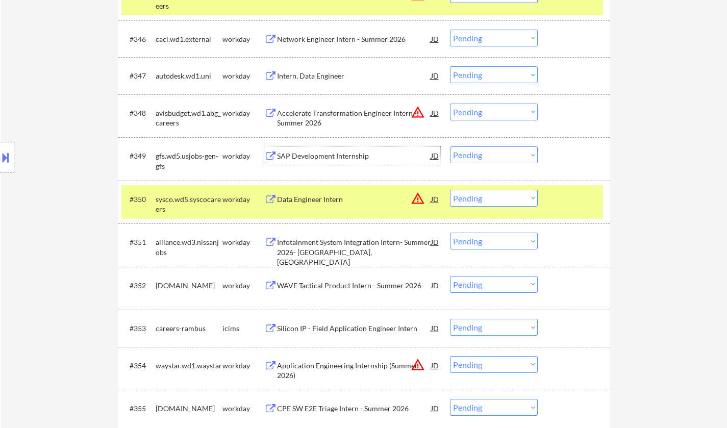
click at [307, 151] on div "SAP Development Internship" at bounding box center [354, 156] width 154 height 10
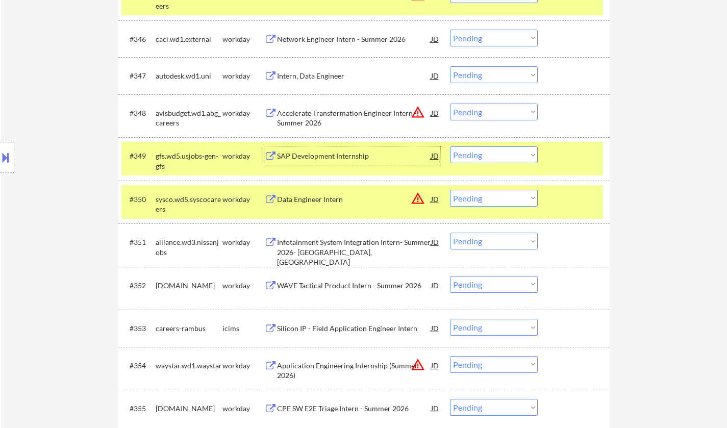
click at [499, 149] on select "Choose an option... Pending Applied Excluded (Questions) Excluded (Expired) Exc…" at bounding box center [494, 154] width 88 height 17
click at [450, 146] on select "Choose an option... Pending Applied Excluded (Questions) Excluded (Expired) Exc…" at bounding box center [494, 154] width 88 height 17
select select ""pending""
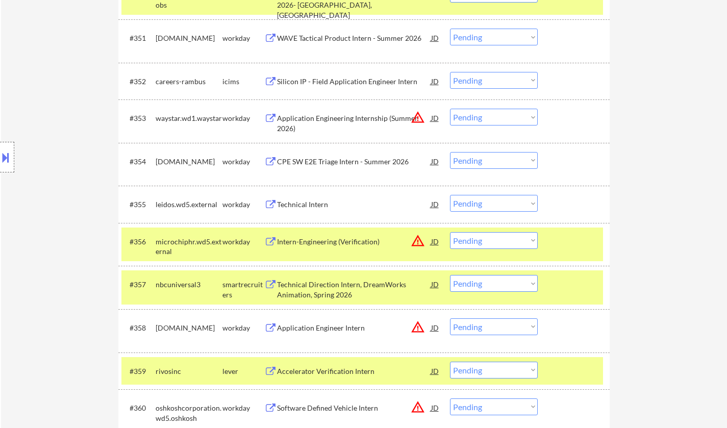
scroll to position [2448, 0]
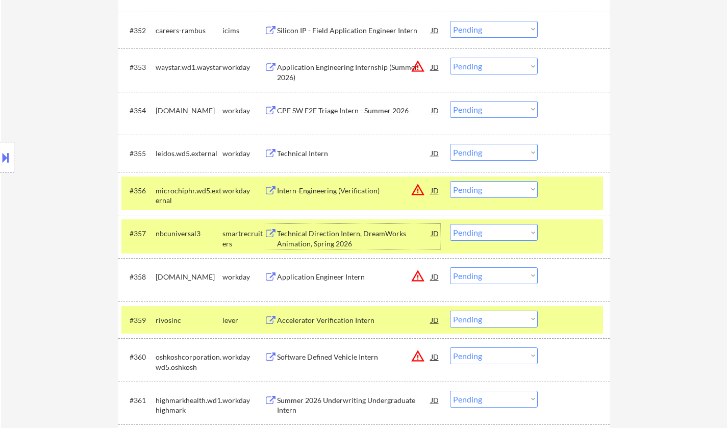
click at [325, 238] on div "Technical Direction Intern, DreamWorks Animation, Spring 2026" at bounding box center [354, 238] width 154 height 20
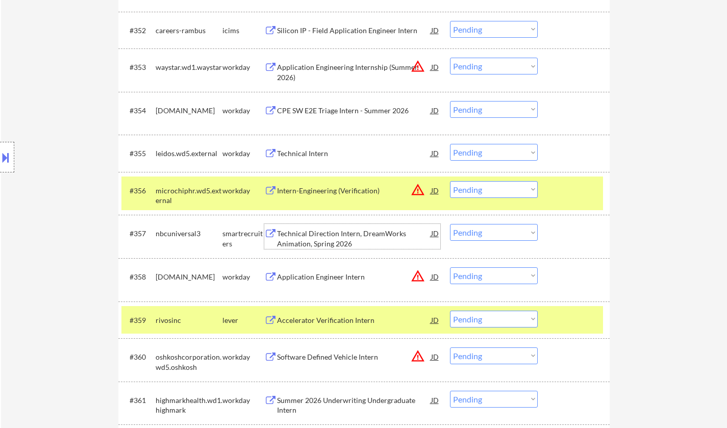
click at [489, 226] on select "Choose an option... Pending Applied Excluded (Questions) Excluded (Expired) Exc…" at bounding box center [494, 232] width 88 height 17
click at [450, 224] on select "Choose an option... Pending Applied Excluded (Questions) Excluded (Expired) Exc…" at bounding box center [494, 232] width 88 height 17
select select ""pending""
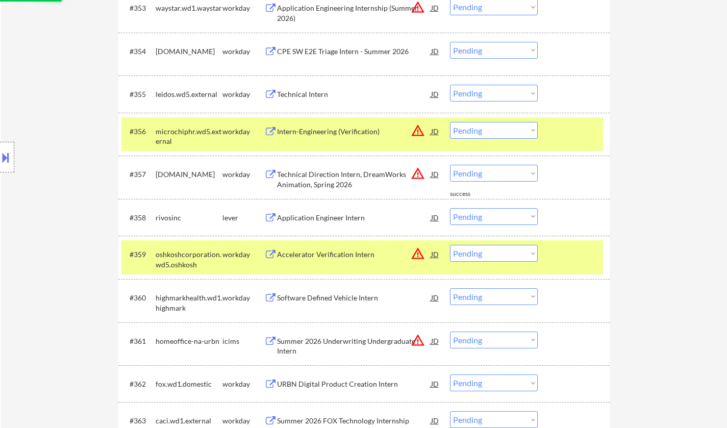
scroll to position [2601, 0]
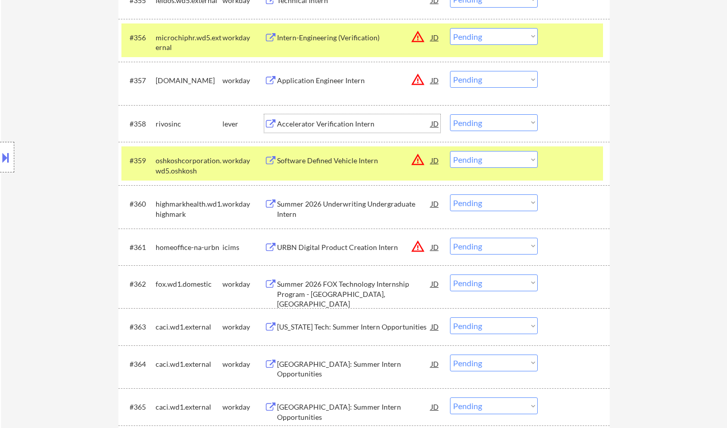
click at [319, 128] on div "Accelerator Verification Intern" at bounding box center [354, 124] width 154 height 10
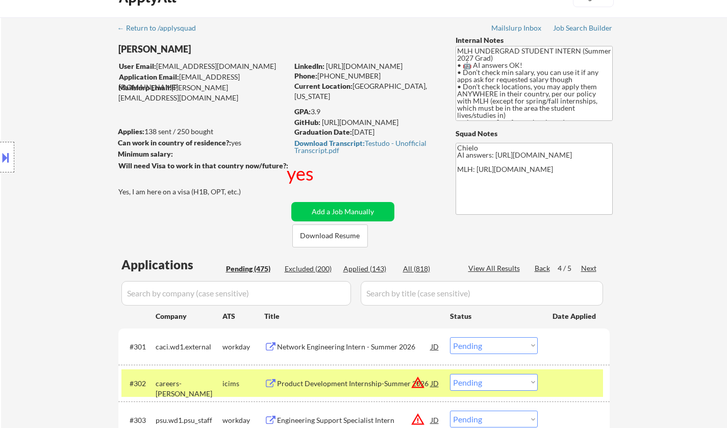
scroll to position [0, 0]
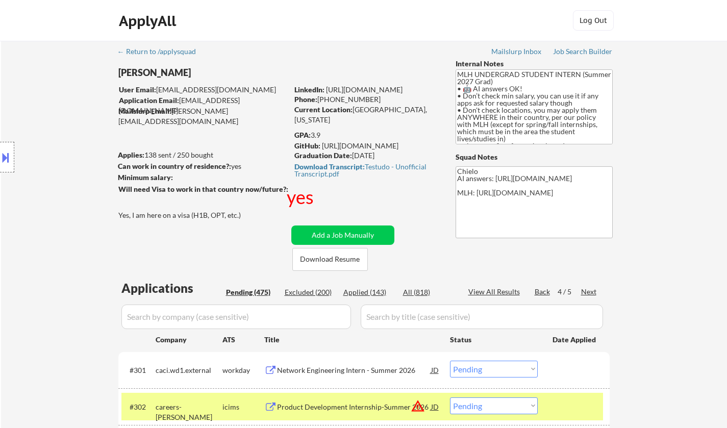
click at [588, 294] on div "Next" at bounding box center [589, 292] width 16 height 10
